Goal: Transaction & Acquisition: Purchase product/service

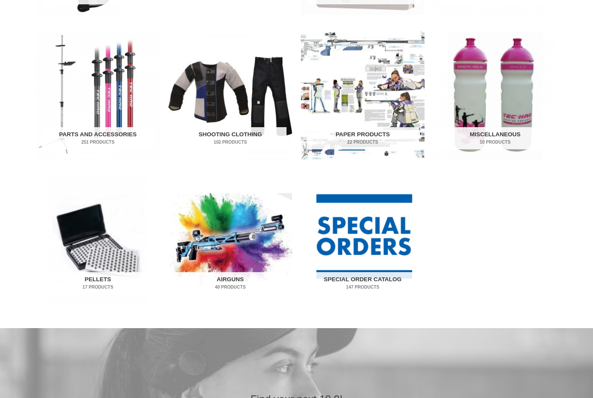
scroll to position [430, 0]
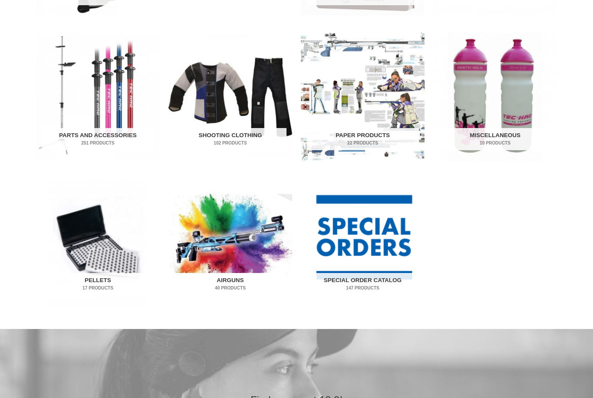
click at [226, 245] on img "Visit product category Airguns" at bounding box center [231, 242] width 124 height 129
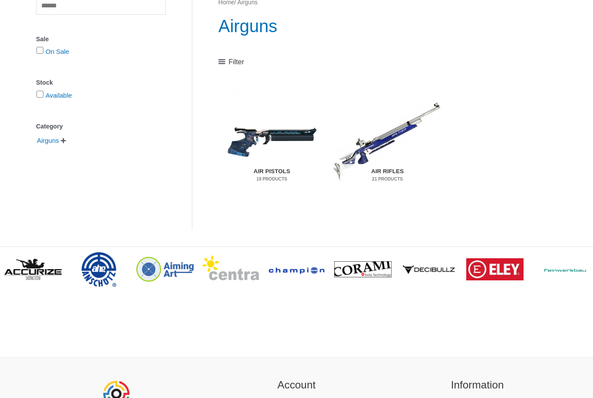
scroll to position [120, 0]
click at [283, 176] on mark "19 Products" at bounding box center [272, 179] width 95 height 7
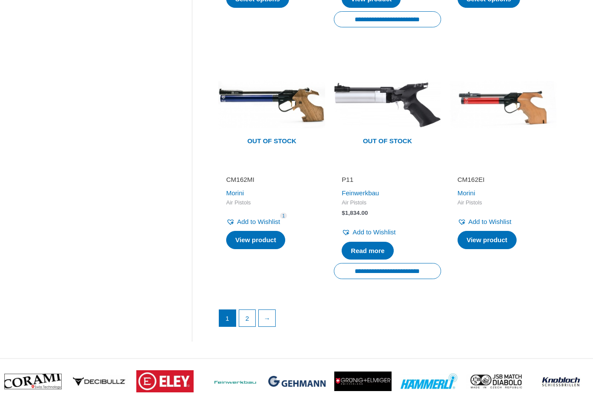
scroll to position [1219, 0]
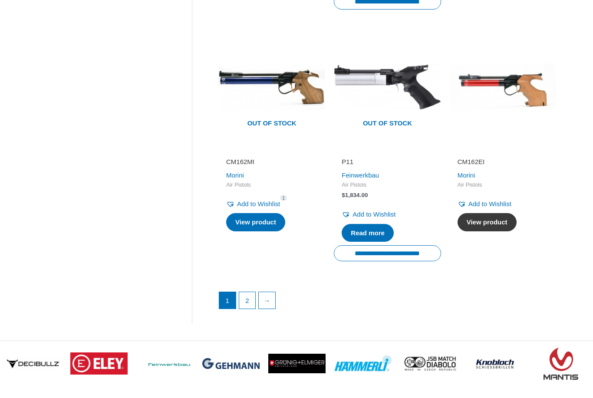
click at [503, 213] on link "View product" at bounding box center [487, 222] width 59 height 18
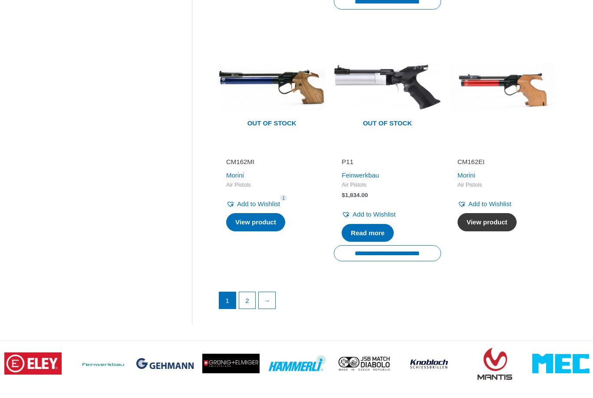
scroll to position [1247, 0]
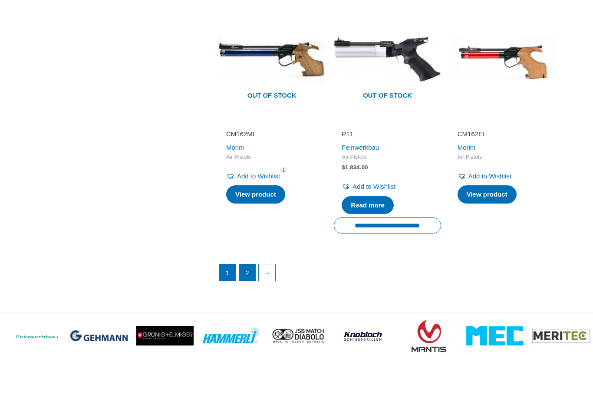
click at [250, 265] on link "2" at bounding box center [247, 273] width 17 height 17
